Goal: Task Accomplishment & Management: Manage account settings

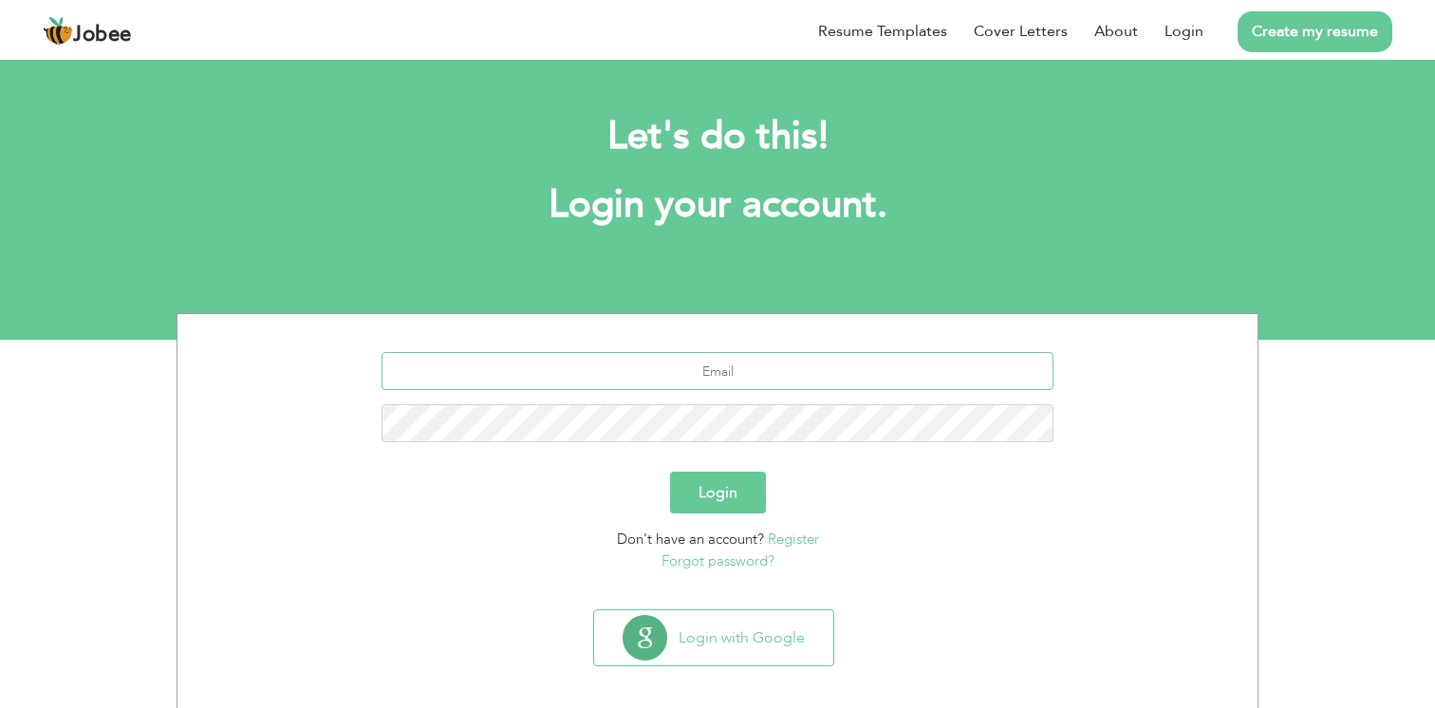
click at [703, 377] on input "text" at bounding box center [718, 371] width 673 height 38
type input "[EMAIL_ADDRESS][DOMAIN_NAME]"
click at [733, 482] on button "Login" at bounding box center [718, 493] width 96 height 42
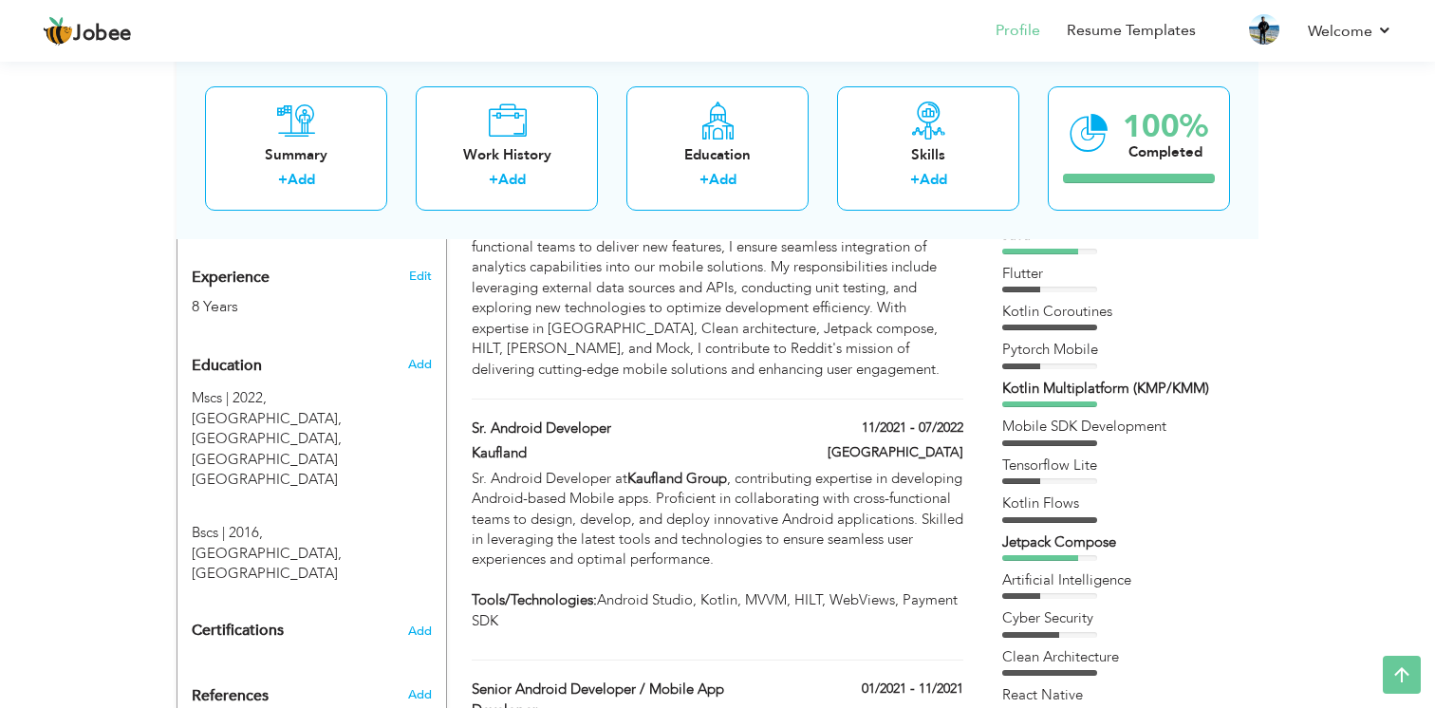
scroll to position [709, 0]
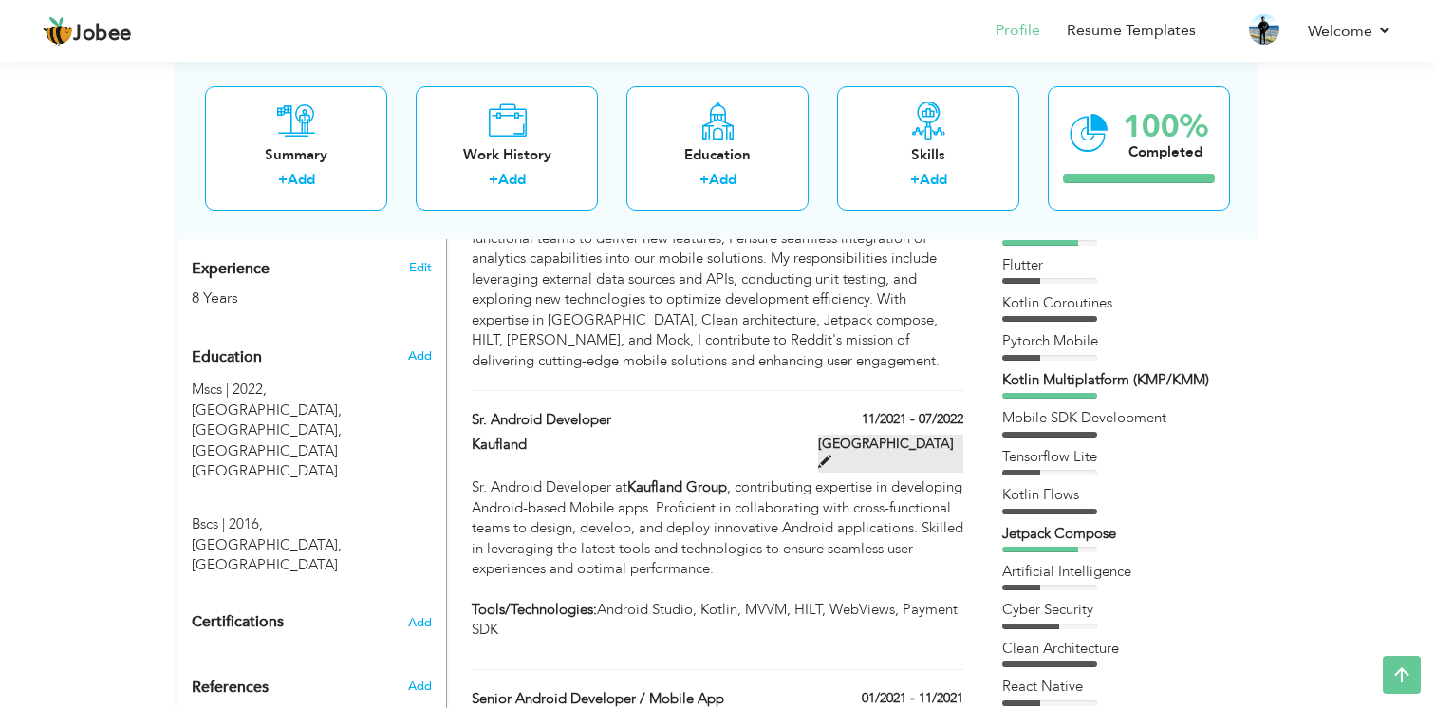
click at [831, 455] on span at bounding box center [824, 461] width 13 height 13
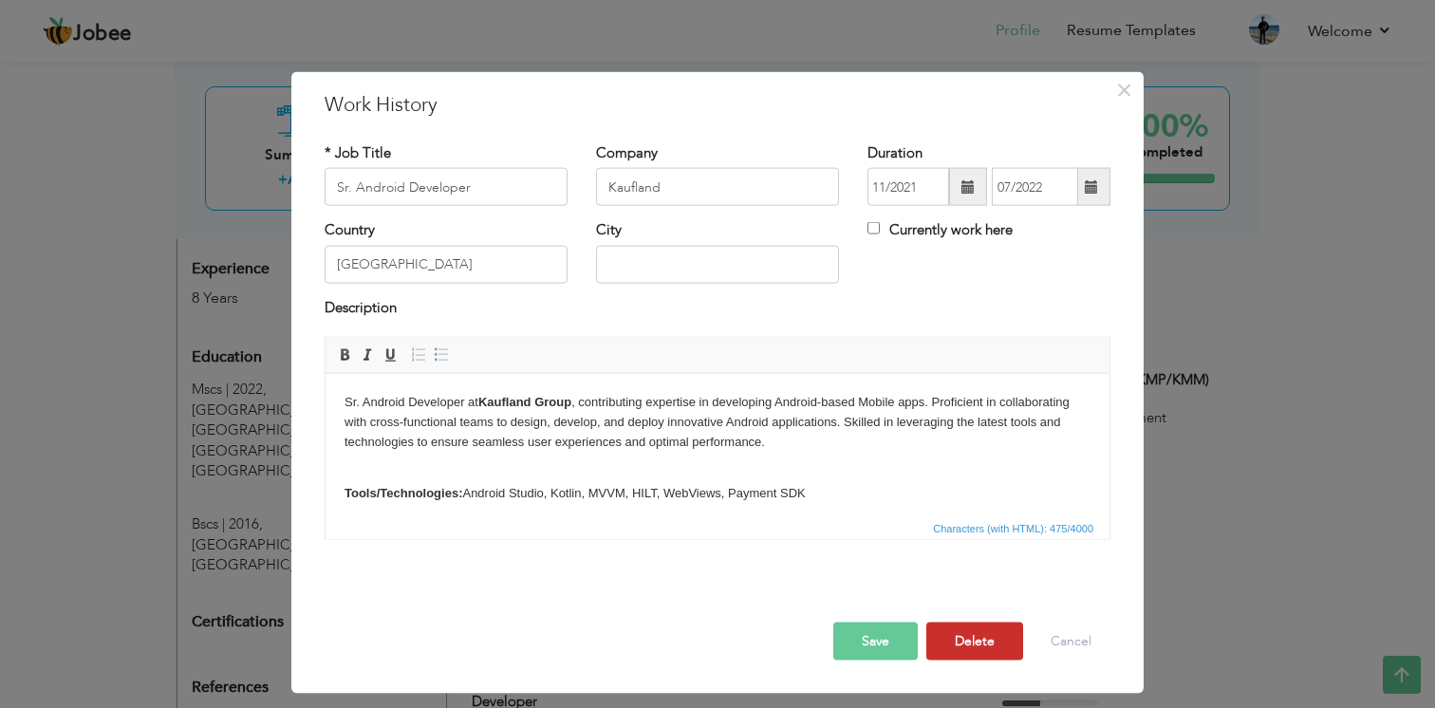
click at [972, 643] on button "Delete" at bounding box center [974, 642] width 97 height 38
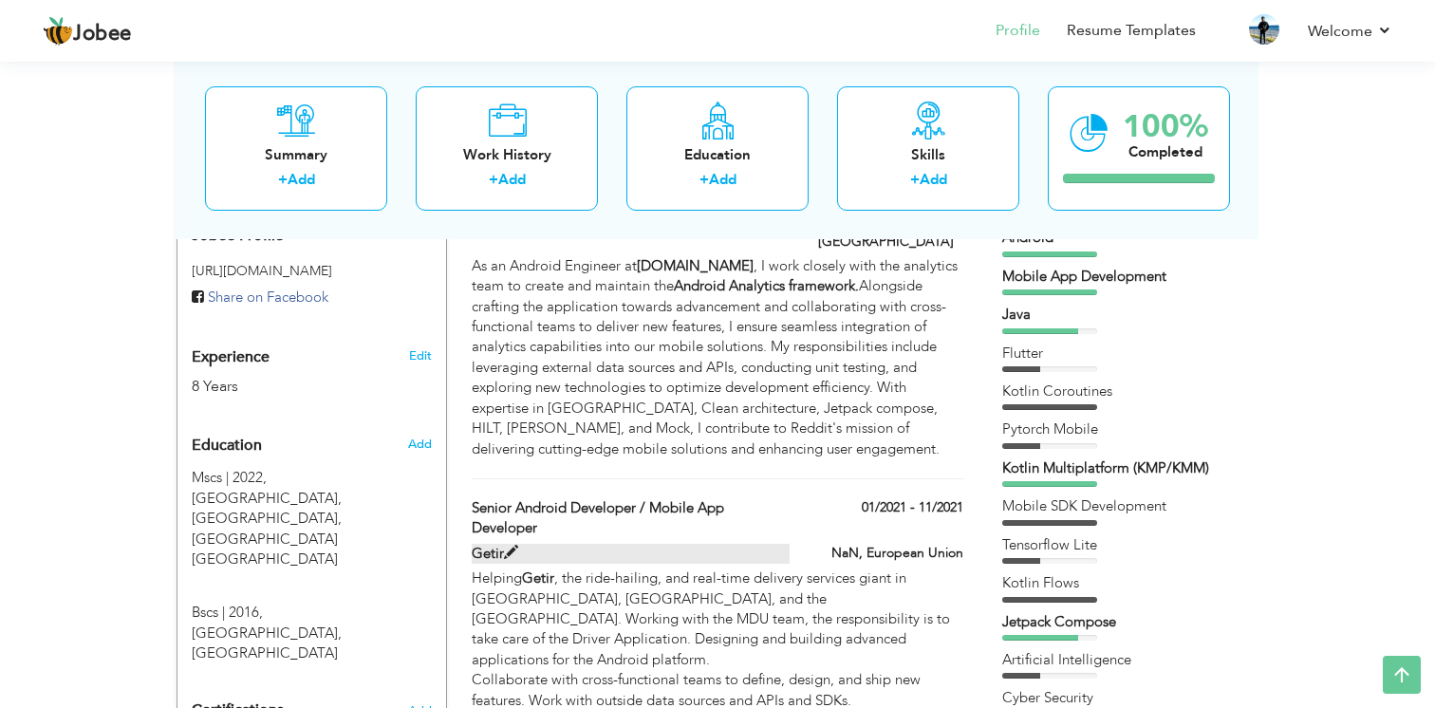
scroll to position [648, 0]
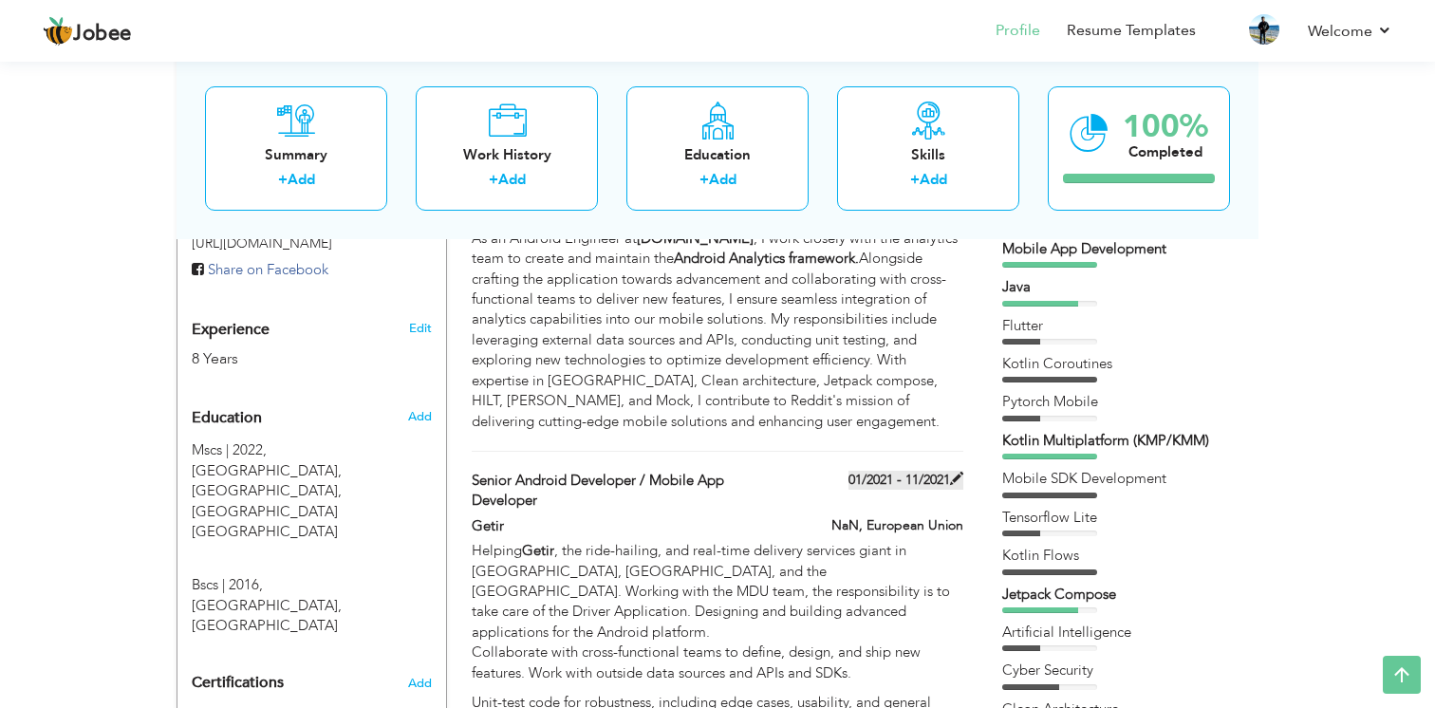
click at [944, 471] on label "01/2021 - 11/2021" at bounding box center [906, 480] width 115 height 19
type input "Senior Android Developer / Mobile App Developer"
type input "Getir"
type input "01/2021"
type input "11/2021"
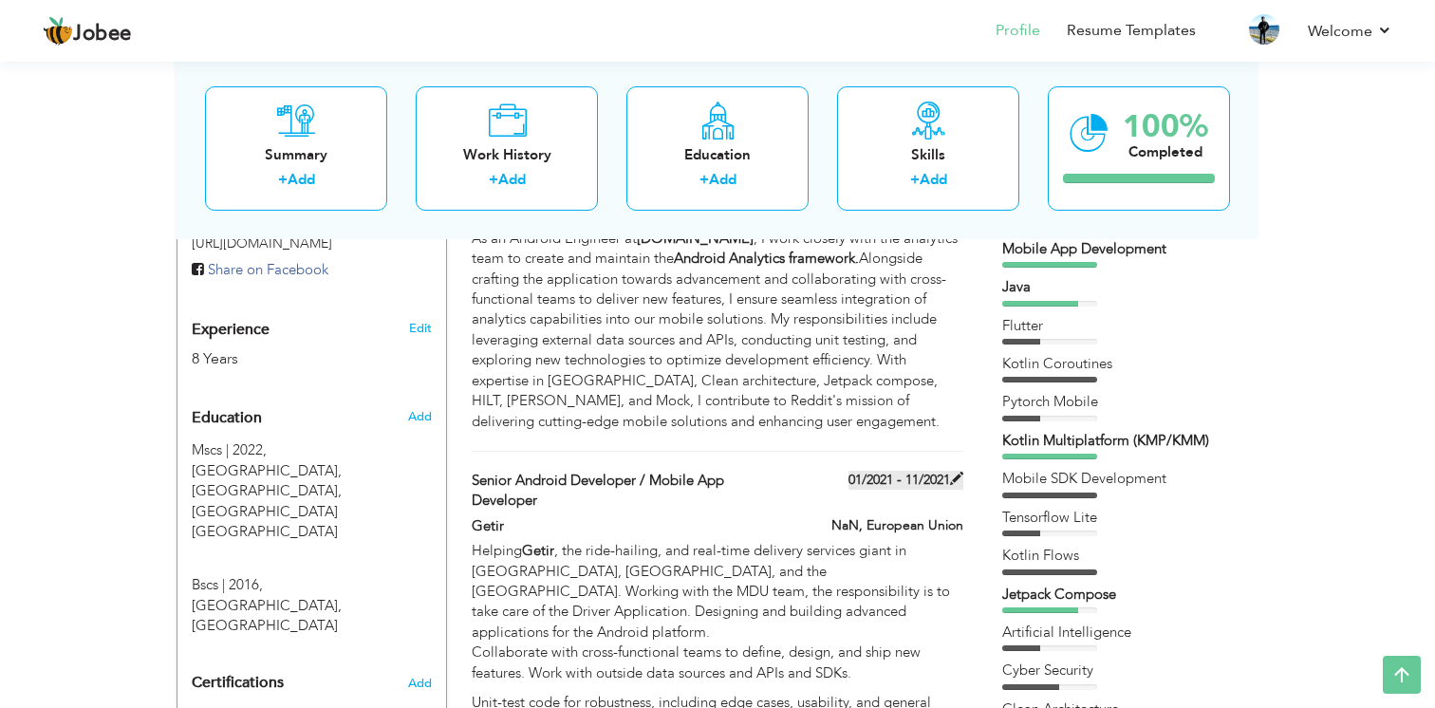
type input "European Union"
type input "NaN"
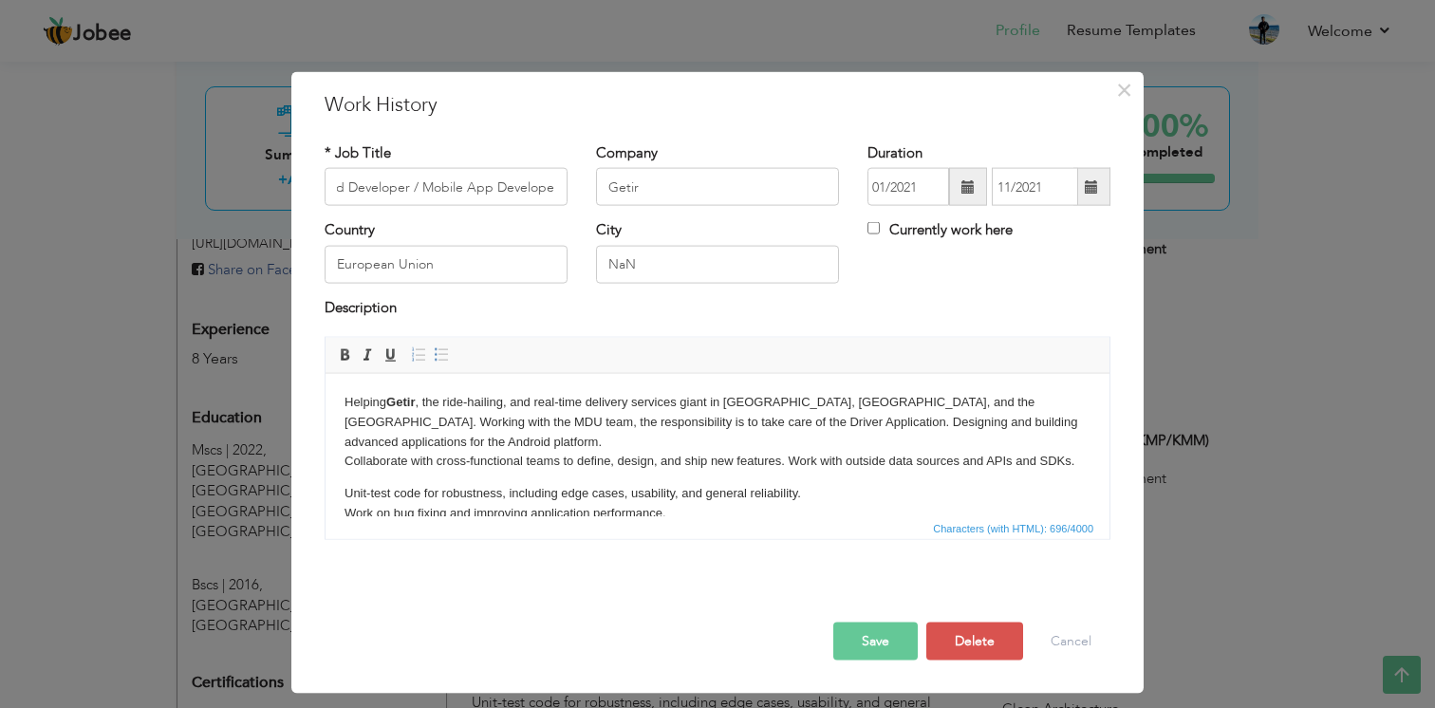
scroll to position [0, 0]
click at [1082, 181] on span at bounding box center [1091, 187] width 37 height 38
click at [1101, 180] on span at bounding box center [1091, 187] width 37 height 38
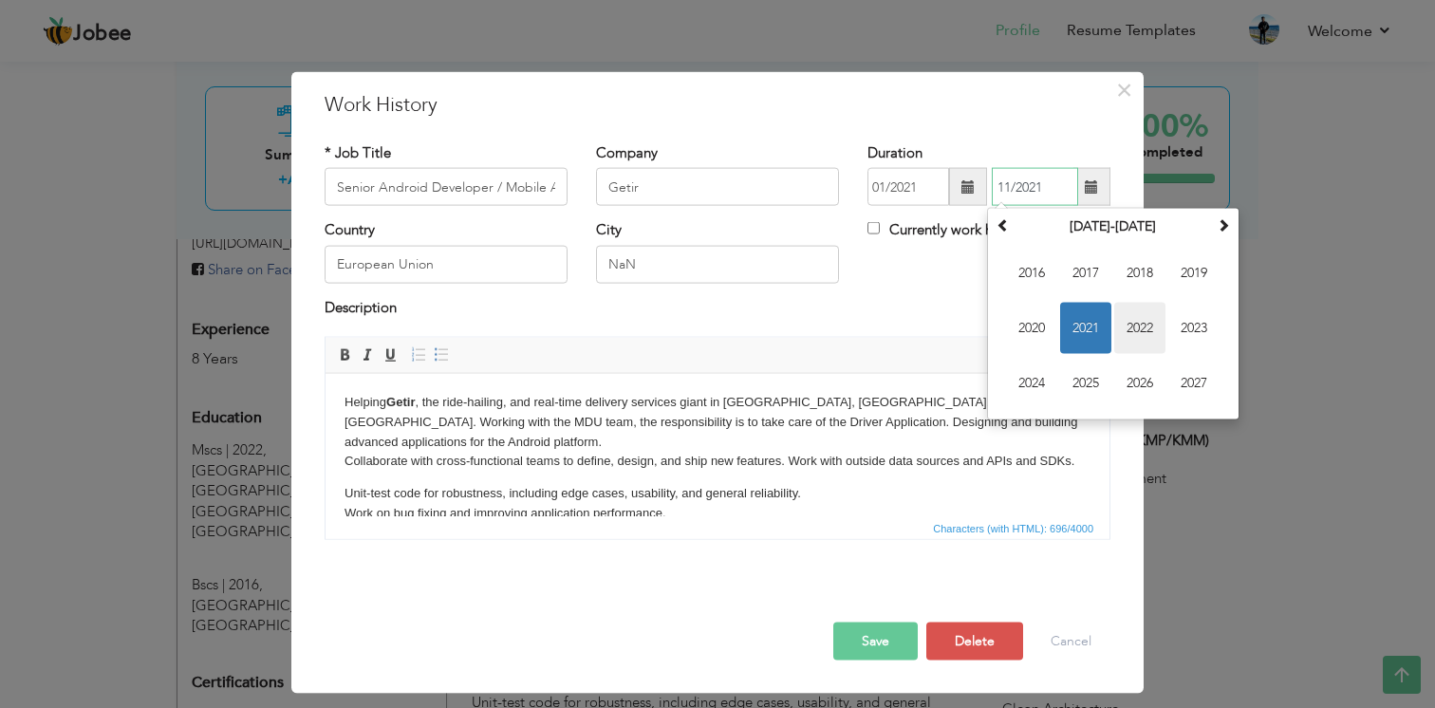
click at [1147, 323] on span "2022" at bounding box center [1139, 328] width 51 height 51
click at [1140, 330] on span "Jul" at bounding box center [1139, 328] width 51 height 51
type input "07/2022"
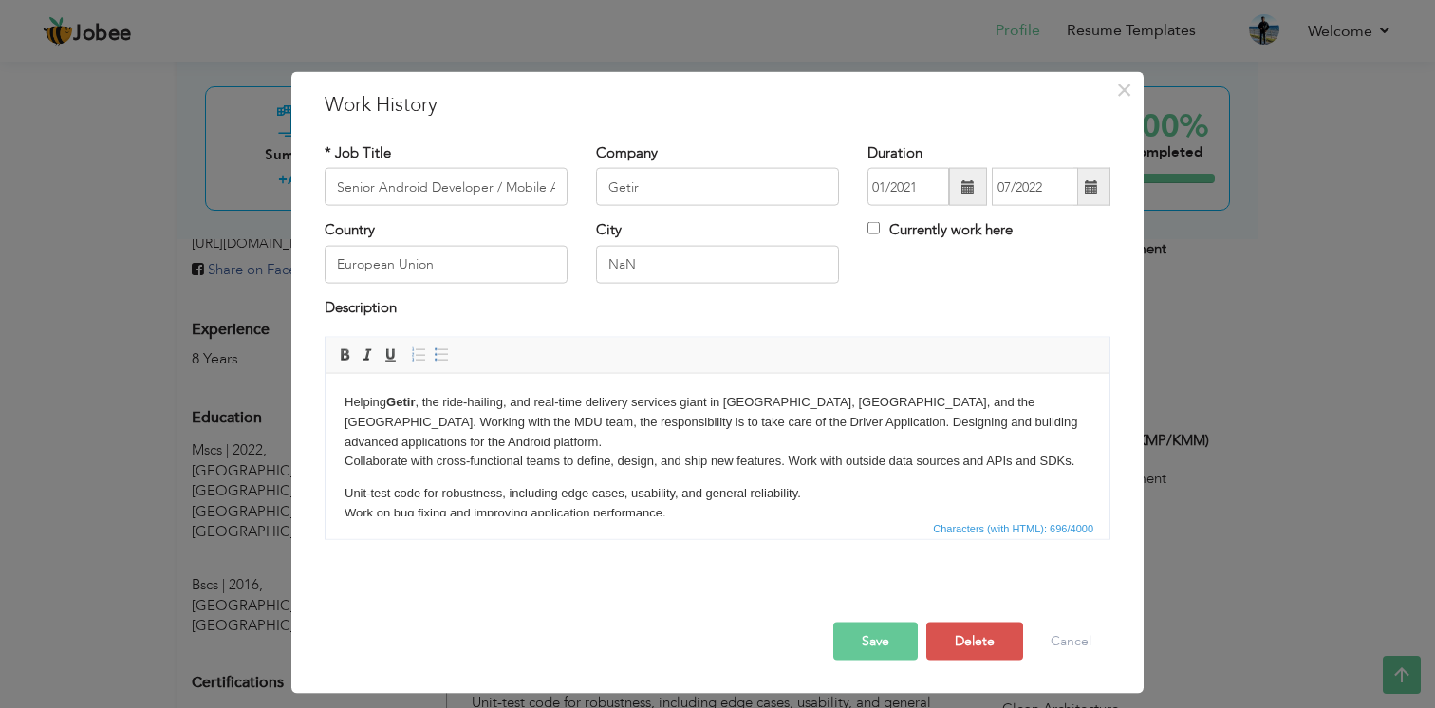
click at [880, 651] on button "Save" at bounding box center [875, 642] width 84 height 38
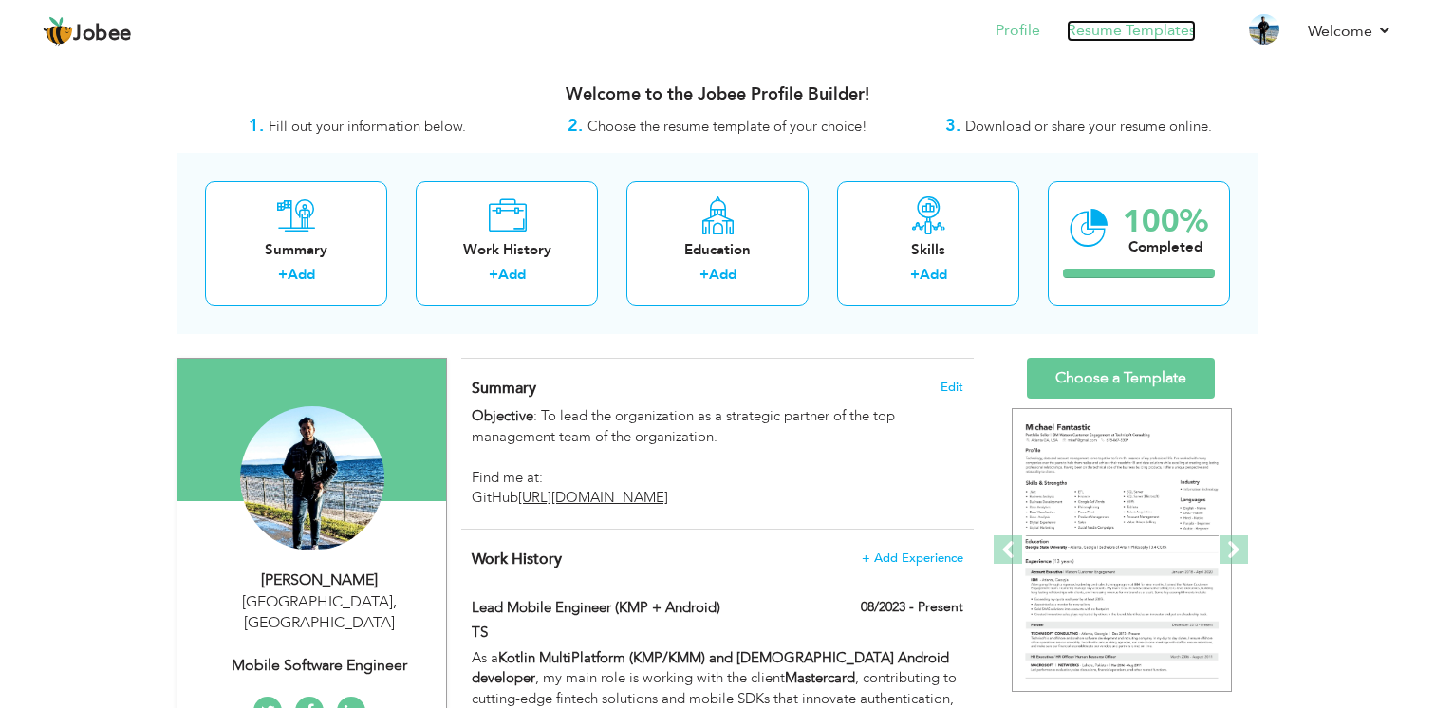
click at [1109, 28] on link "Resume Templates" at bounding box center [1131, 31] width 129 height 22
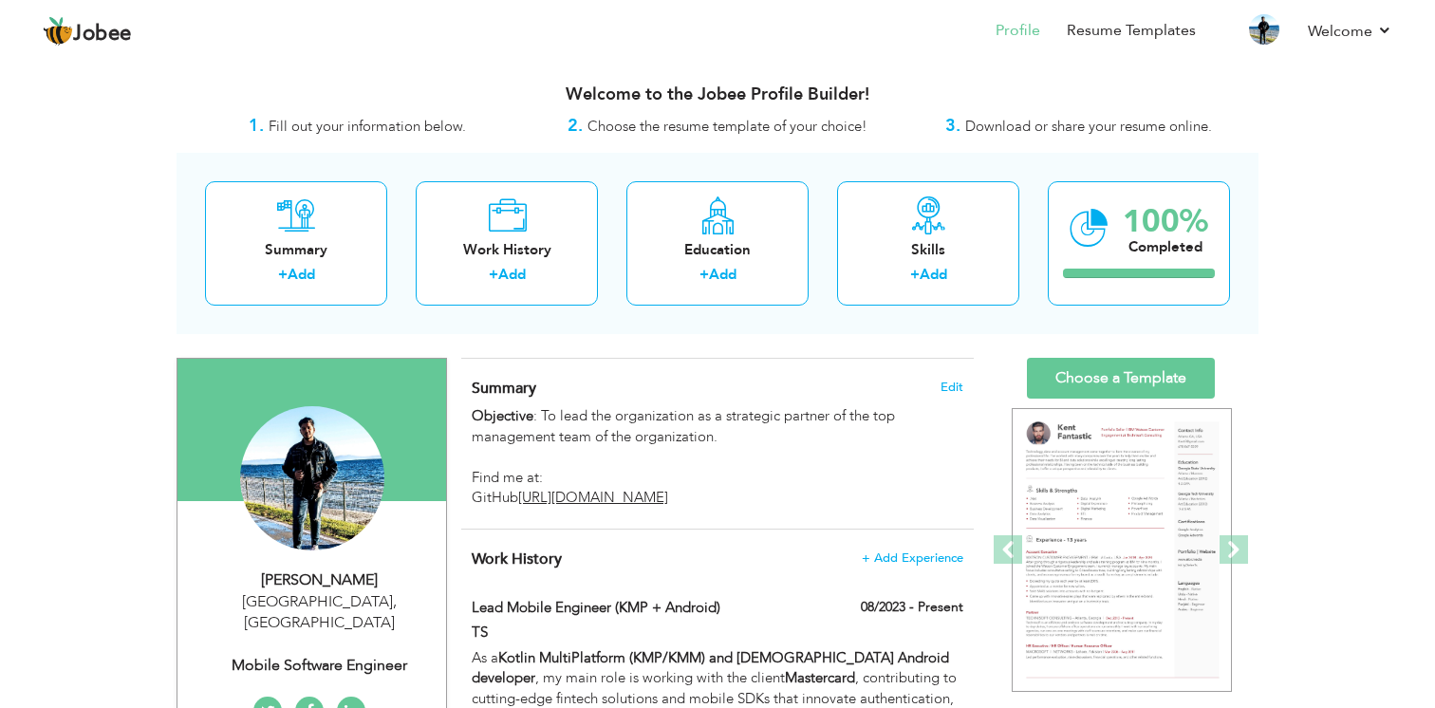
click at [346, 599] on div "Lisboa , Portugal" at bounding box center [319, 613] width 254 height 44
type input "Malik"
type input "Dawar"
type input "+35699957661"
select select "number:176"
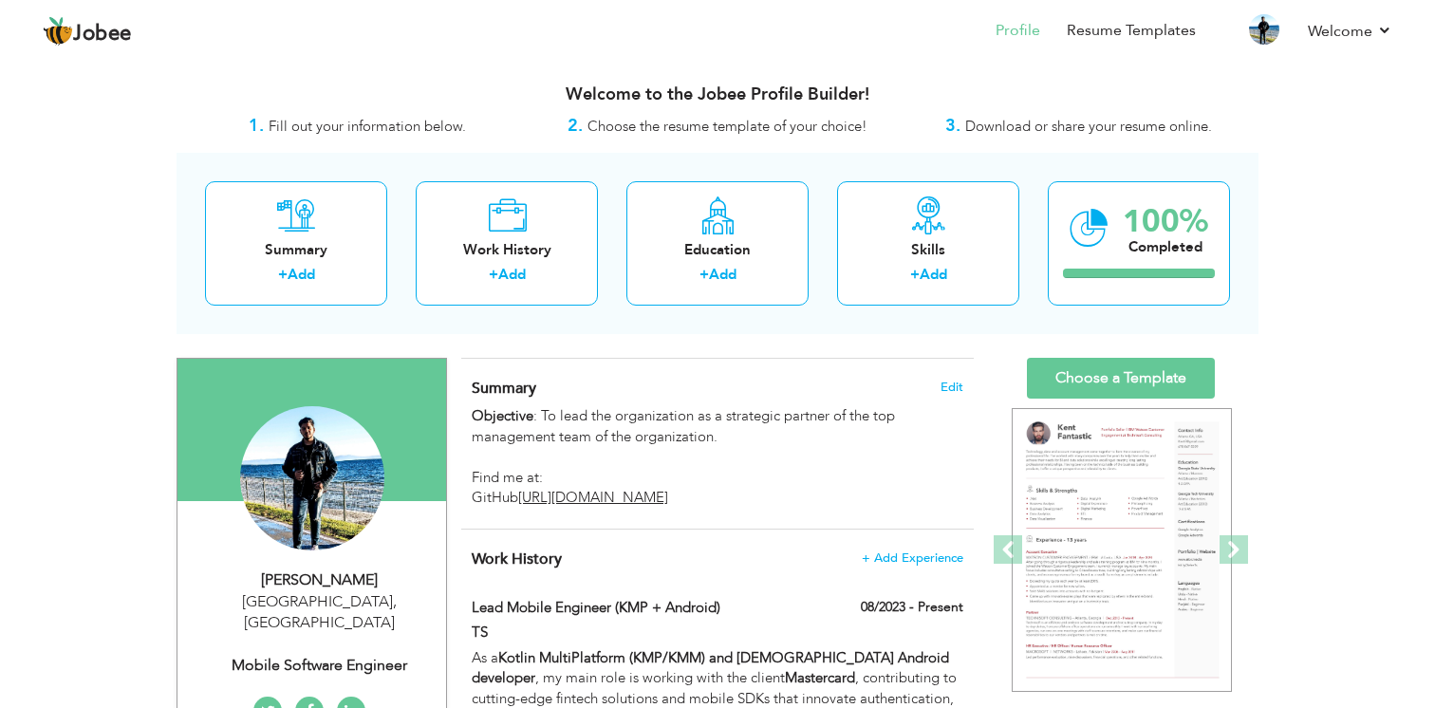
type input "Lisboa"
select select "number:10"
type input "Mobile Software Engineer"
type input "http://linkedin.com/in/malik-dawar-2b2187ba"
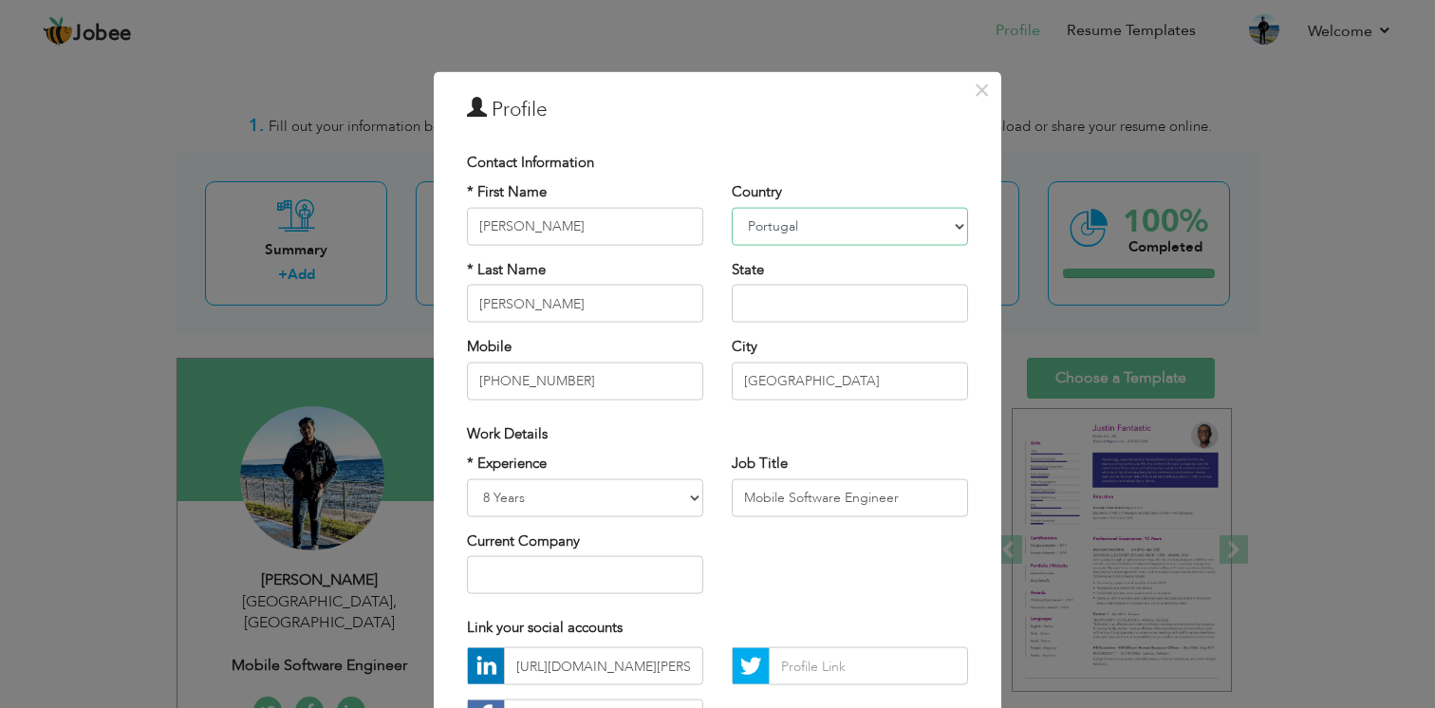
click at [850, 227] on select "Afghanistan Albania Algeria American Samoa Andorra Angola Anguilla Antarctica A…" at bounding box center [850, 226] width 236 height 38
select select "number:135"
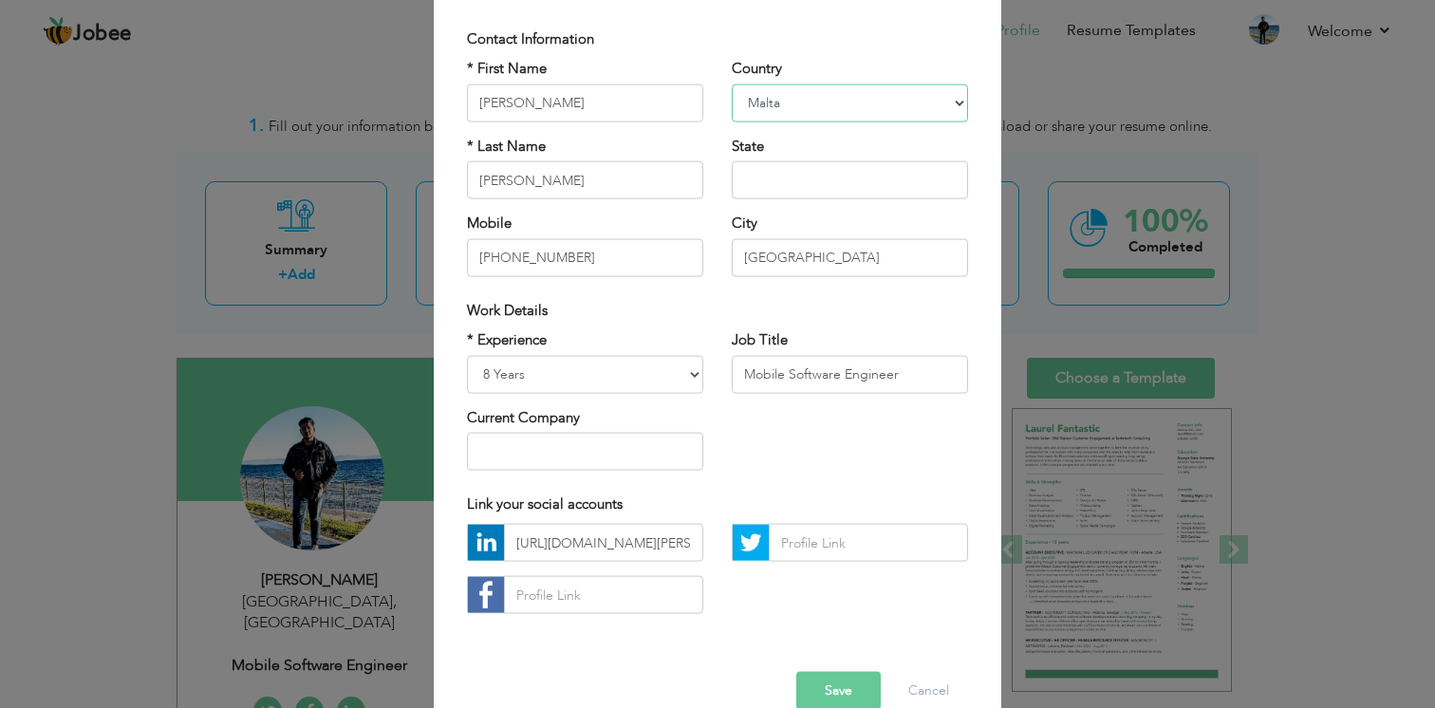
scroll to position [159, 0]
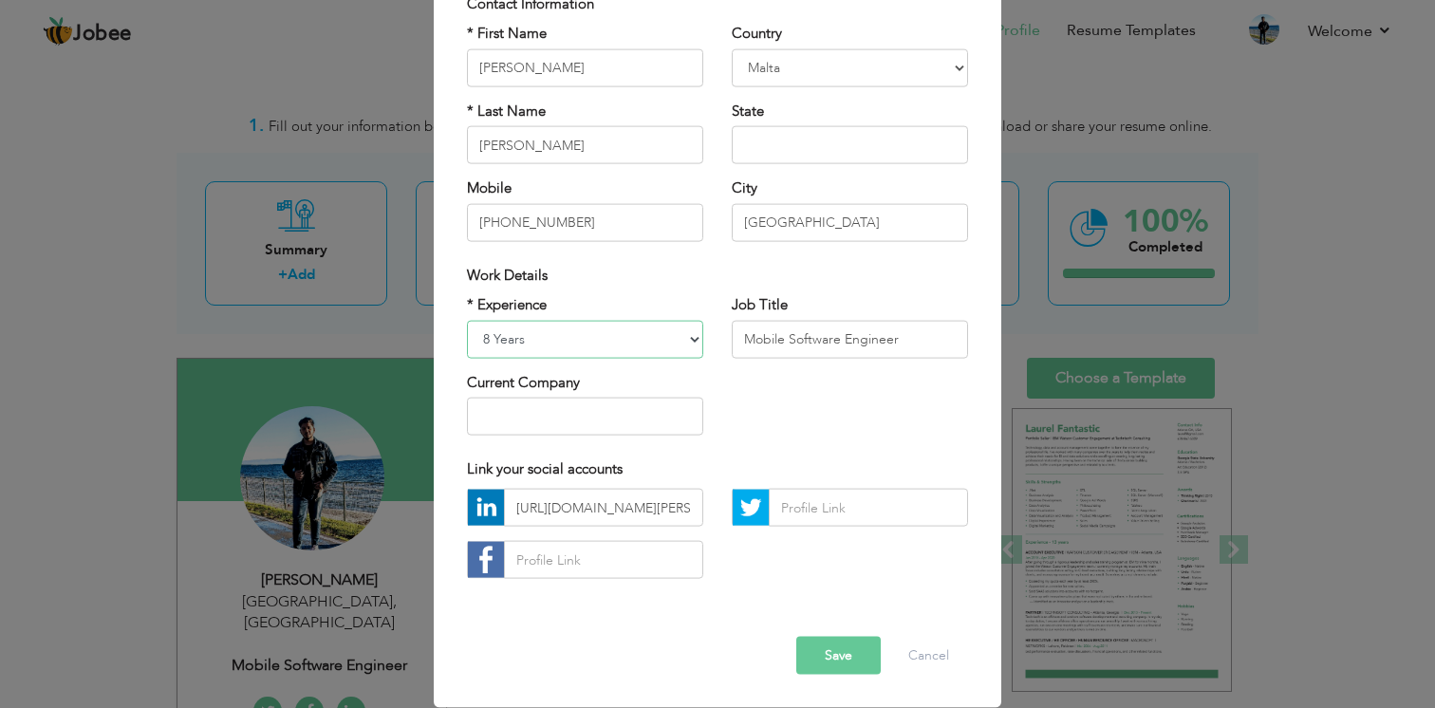
click at [673, 343] on select "Entry Level Less than 1 Year 1 Year 2 Years 3 Years 4 Years 5 Years 6 Years 7 Y…" at bounding box center [585, 339] width 236 height 38
select select "number:11"
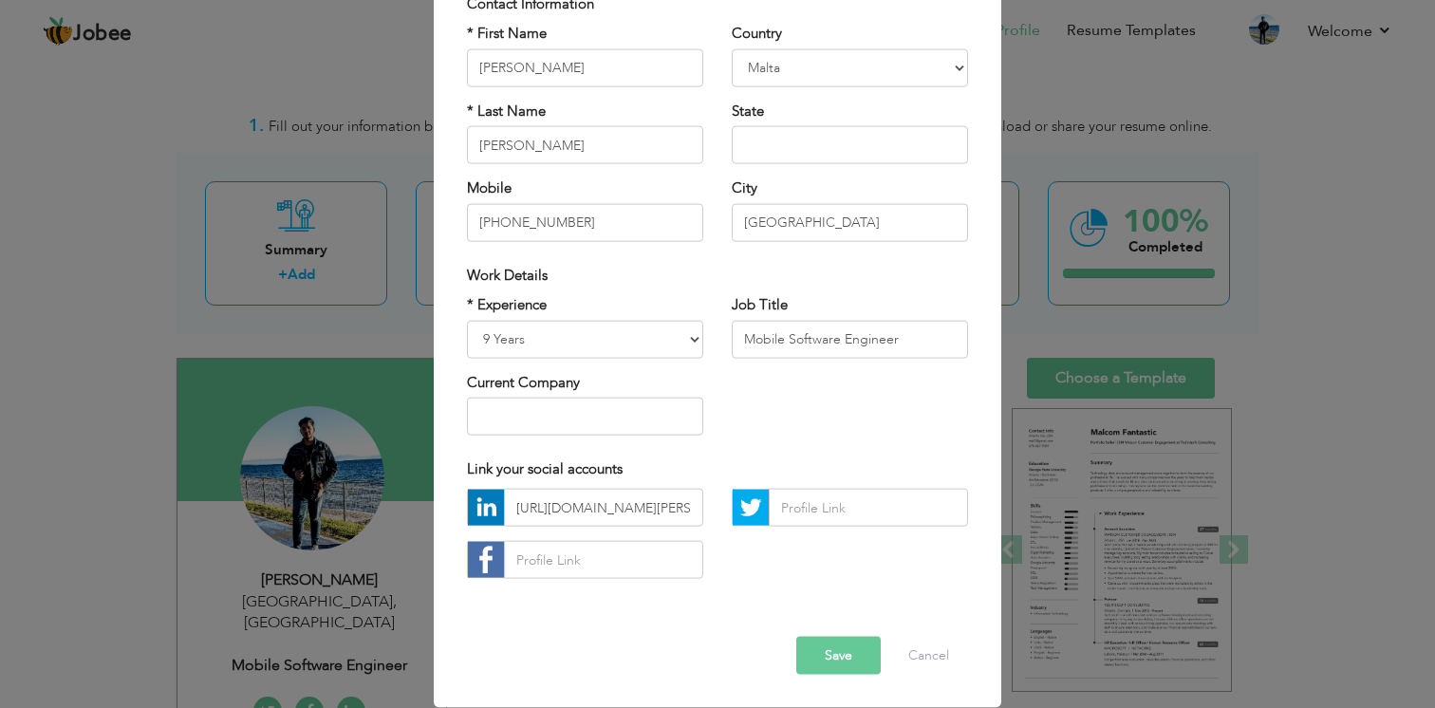
click at [819, 654] on button "Save" at bounding box center [838, 656] width 84 height 38
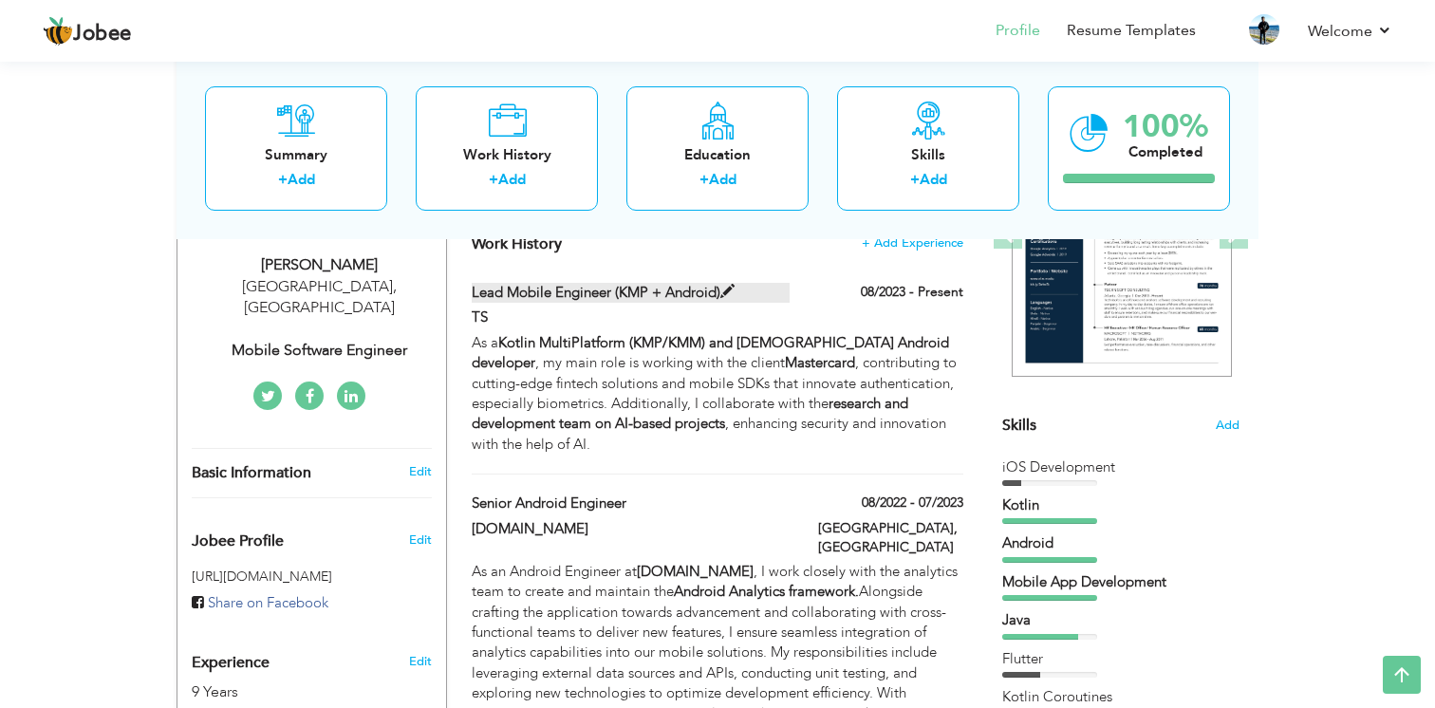
scroll to position [292, 0]
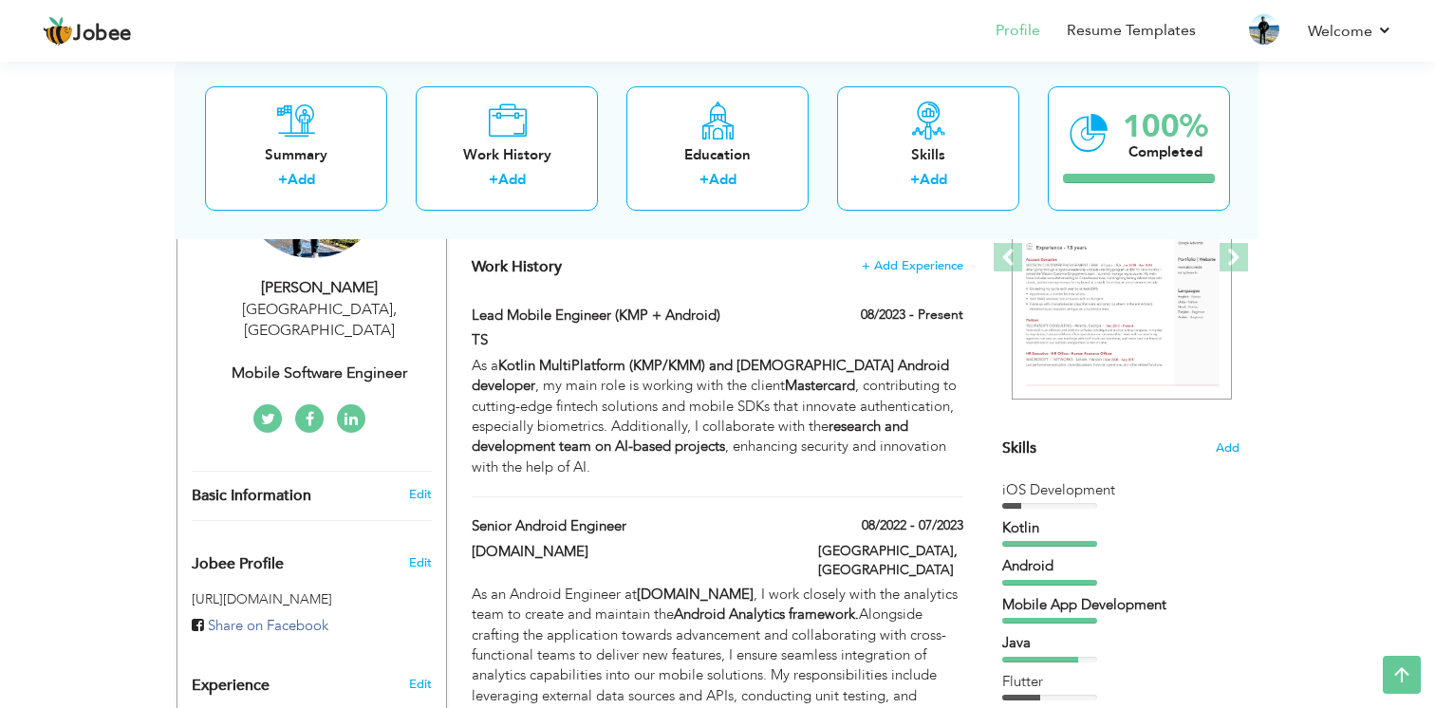
click at [340, 311] on div "Lisboa , Malta" at bounding box center [319, 321] width 254 height 44
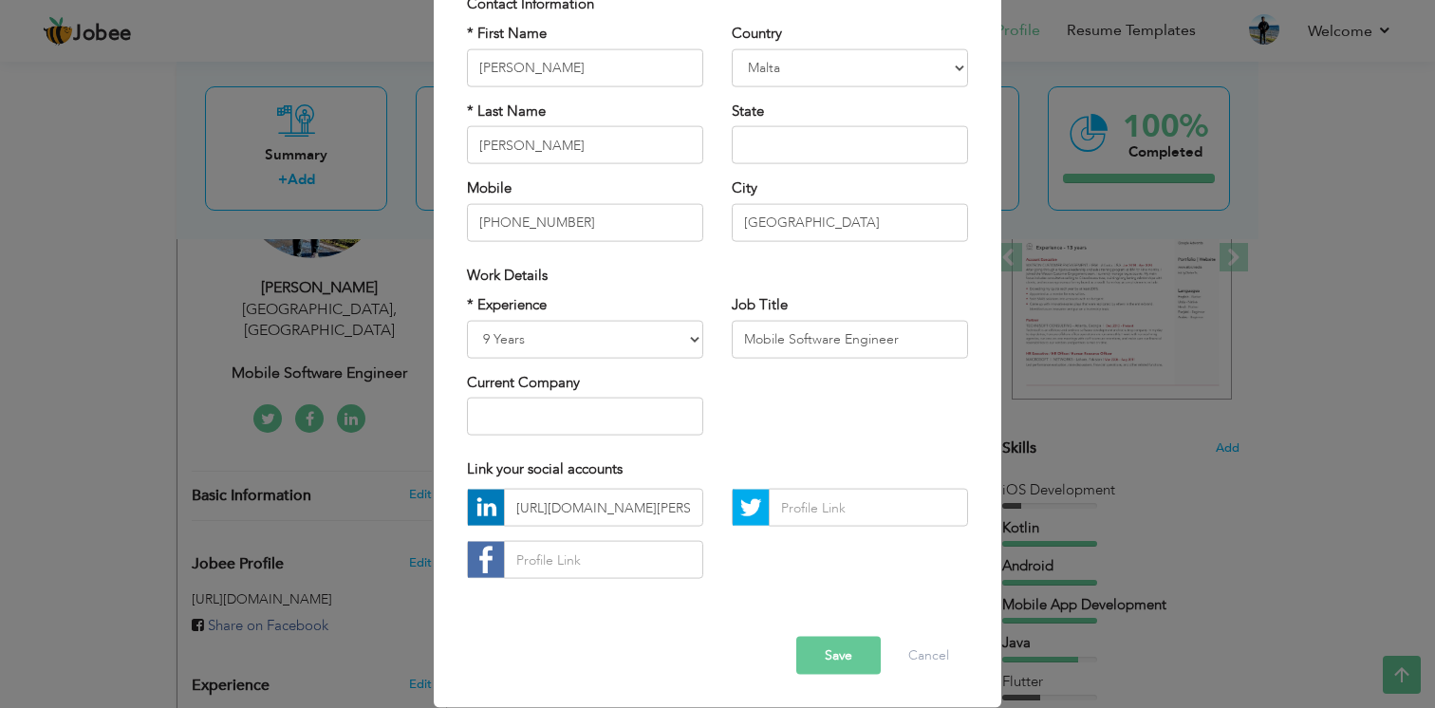
scroll to position [0, 0]
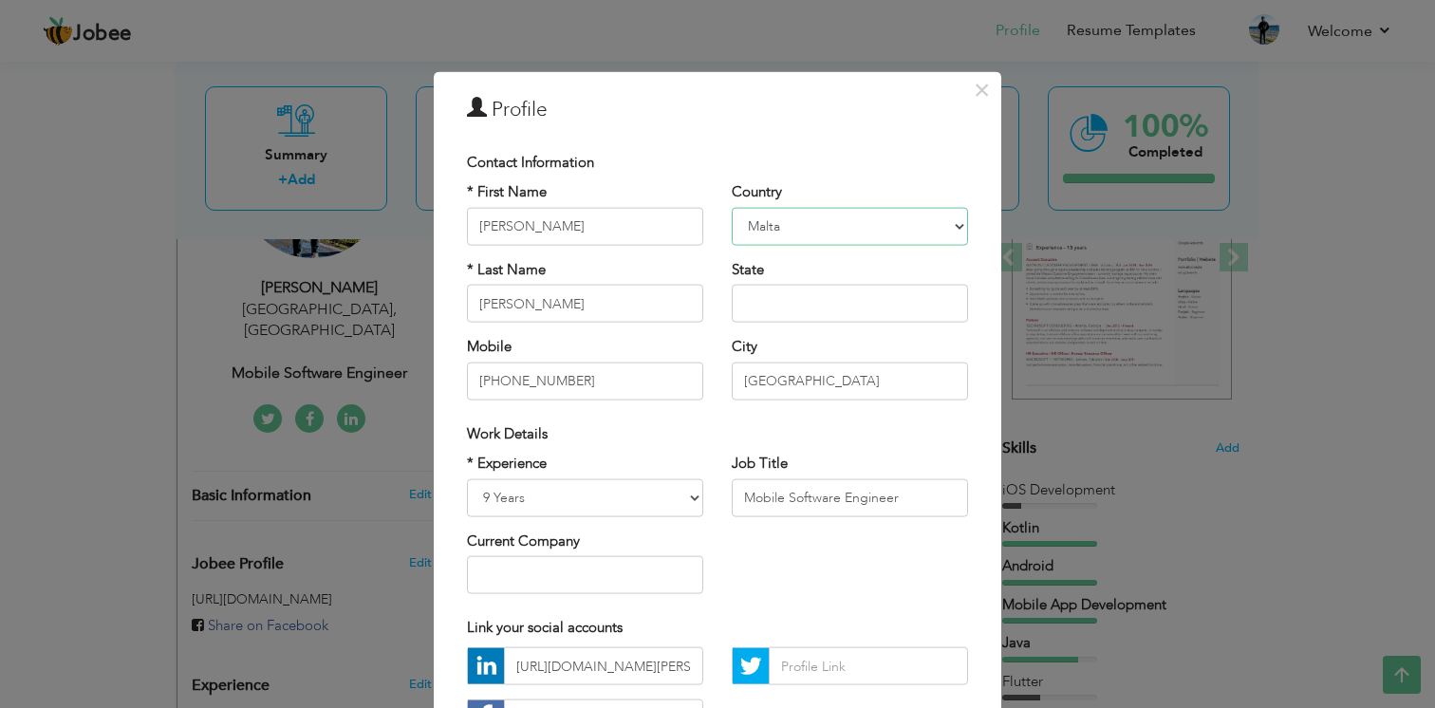
click at [811, 220] on select "Afghanistan Albania Algeria American Samoa Andorra Angola Anguilla Antarctica A…" at bounding box center [850, 226] width 236 height 38
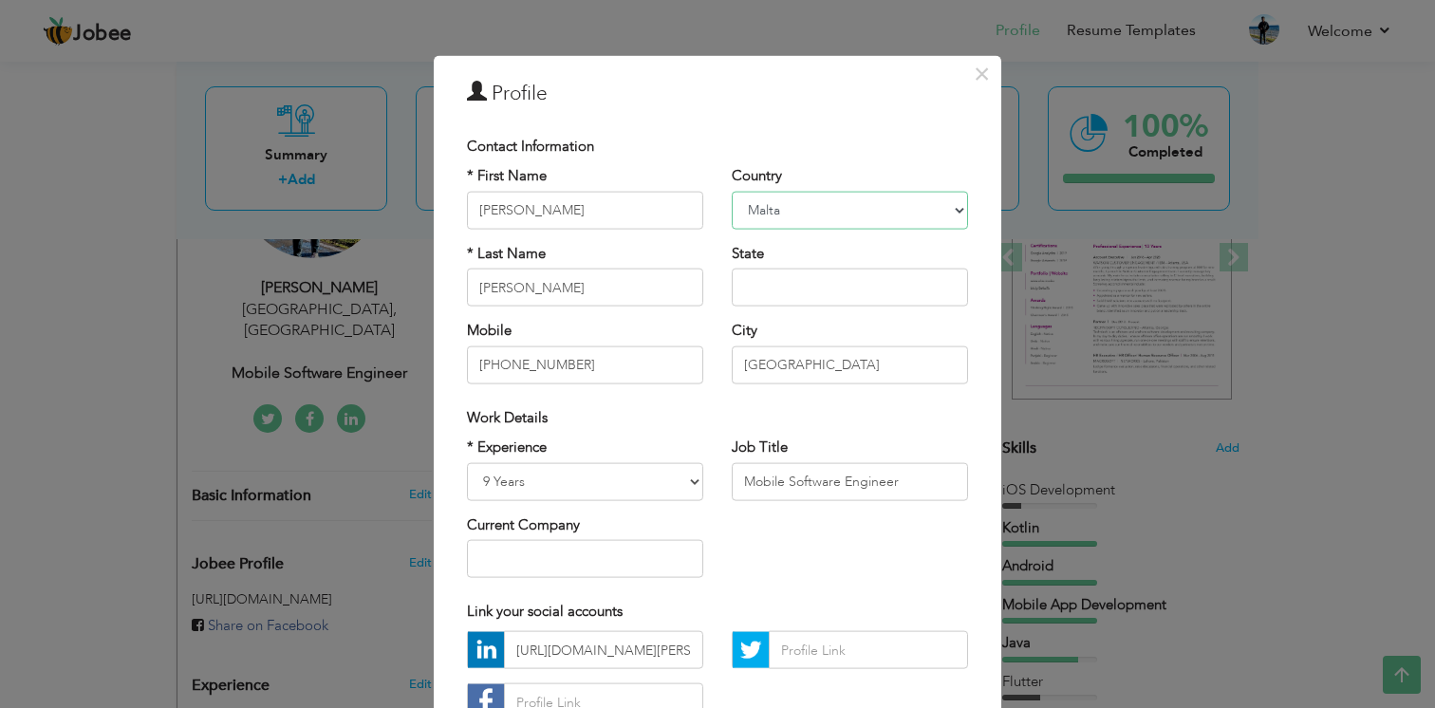
scroll to position [29, 0]
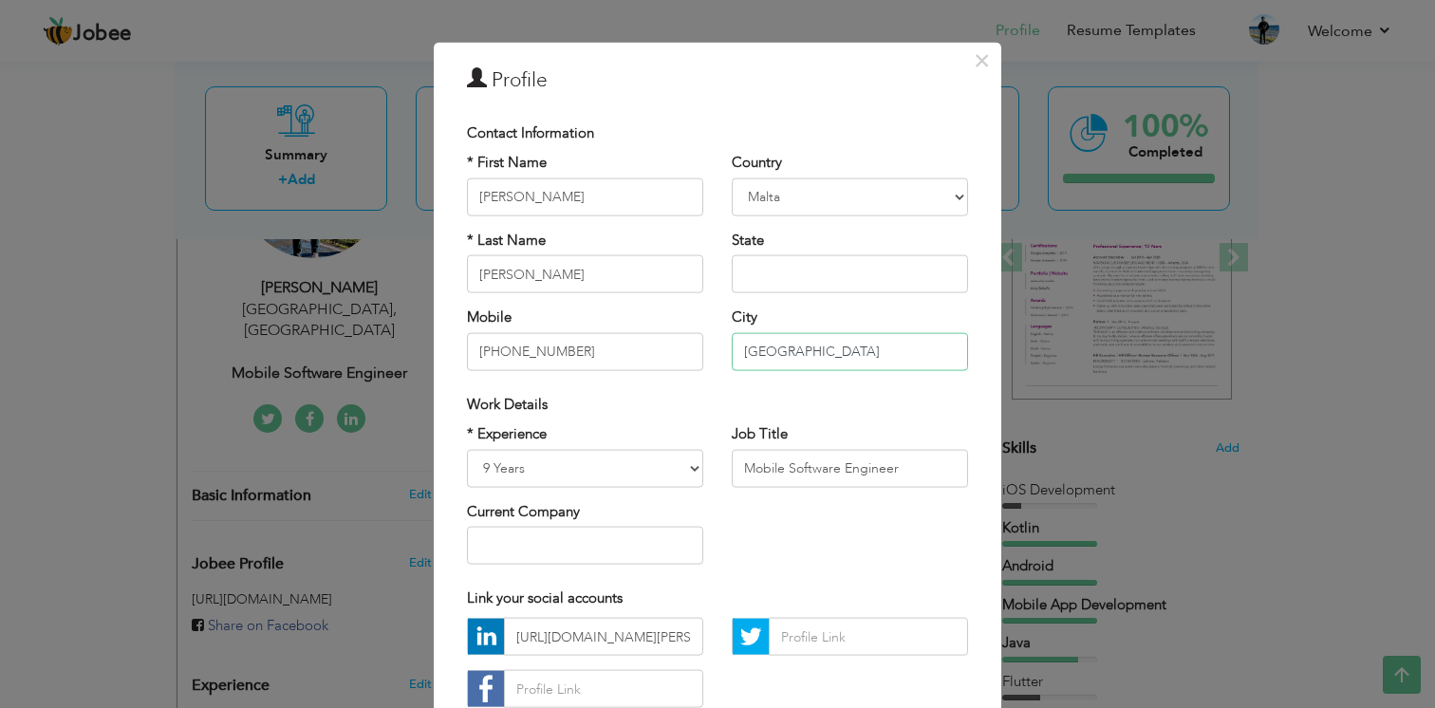
click at [760, 336] on input "Lisboa" at bounding box center [850, 351] width 236 height 38
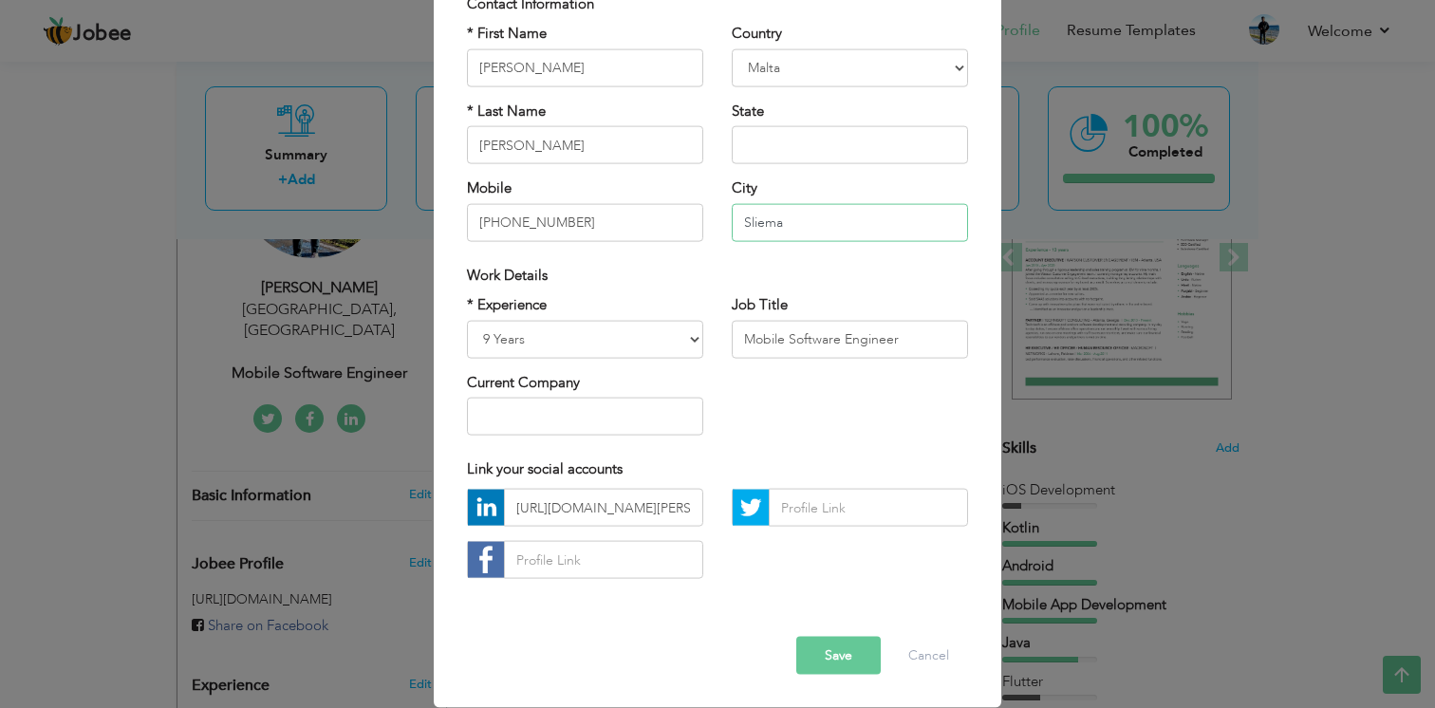
type input "Sliema"
click at [819, 675] on div "Error Save Cancel" at bounding box center [718, 641] width 530 height 96
click at [841, 670] on button "Save" at bounding box center [838, 656] width 84 height 38
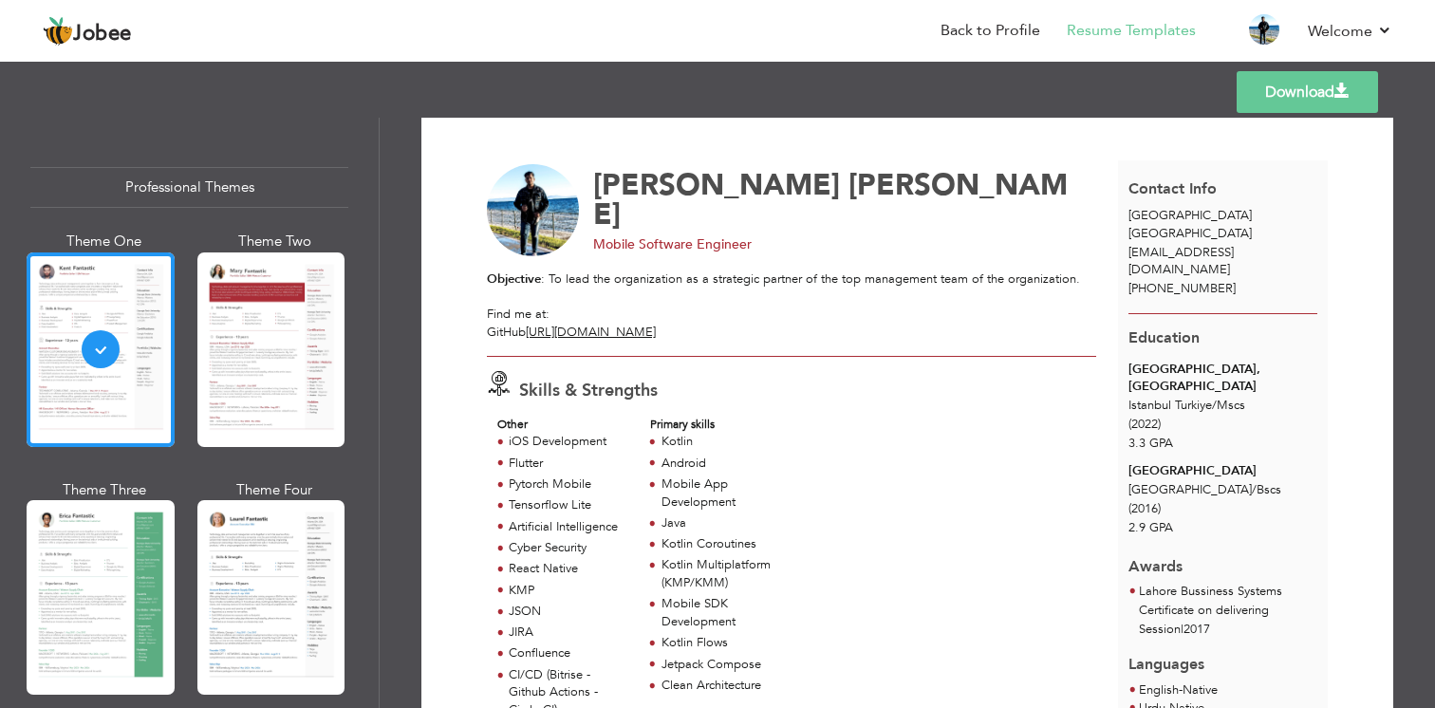
scroll to position [19, 0]
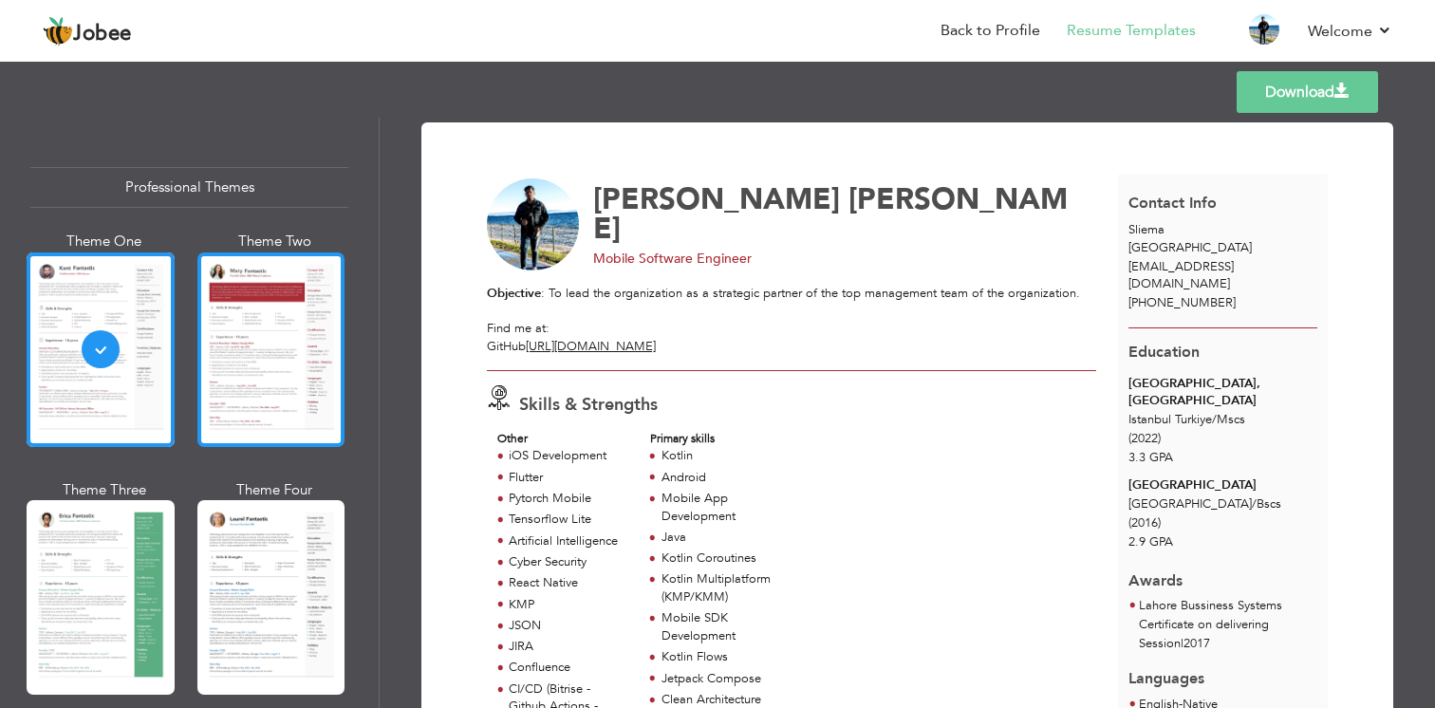
click at [254, 342] on div at bounding box center [271, 349] width 148 height 195
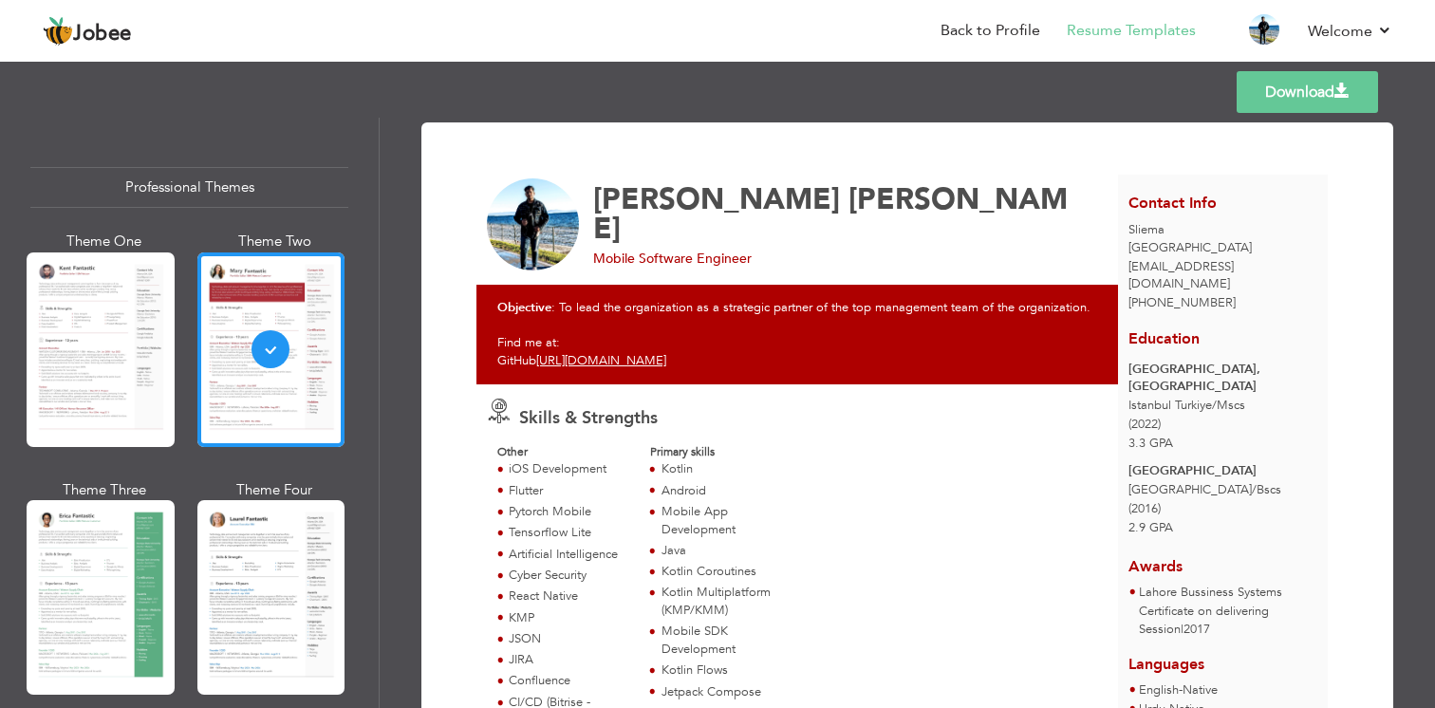
click at [1318, 92] on link "Download" at bounding box center [1307, 92] width 141 height 42
